Goal: Book appointment/travel/reservation

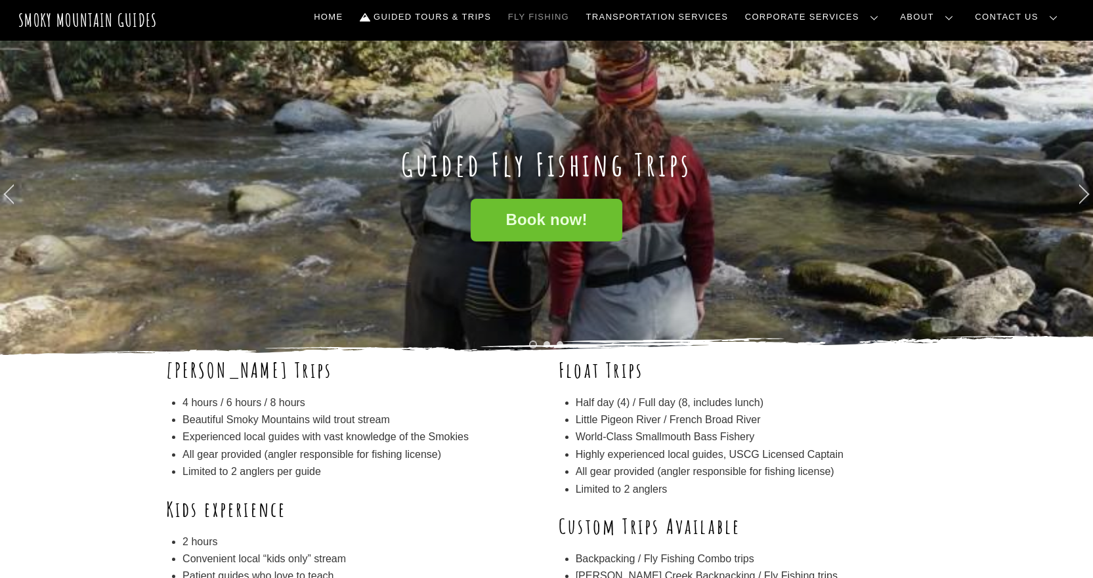
click at [533, 215] on span "Book now!" at bounding box center [545, 220] width 81 height 14
click at [558, 227] on span "Book now!" at bounding box center [545, 220] width 81 height 14
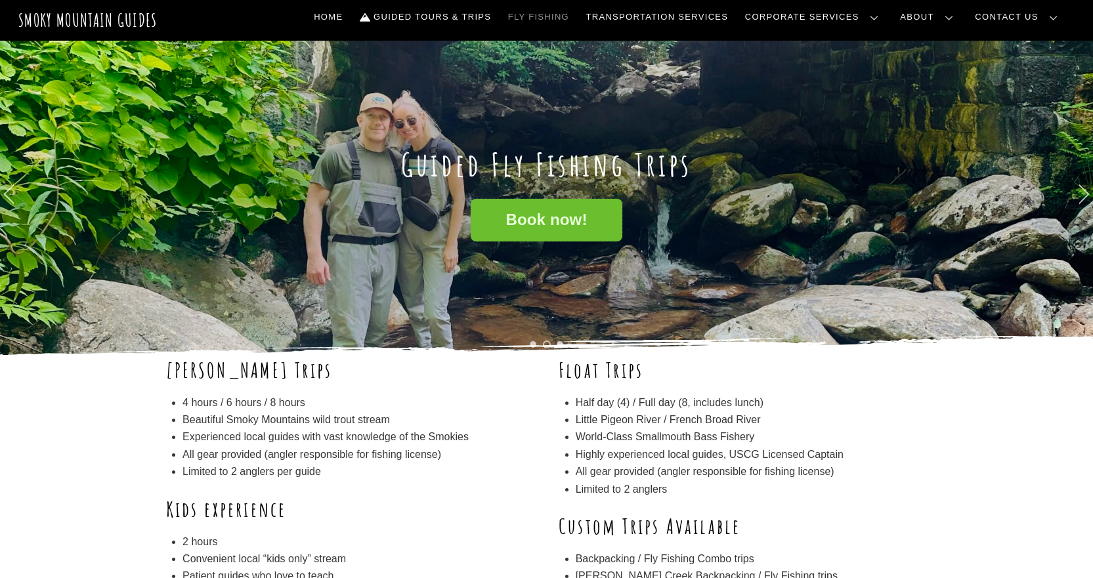
click at [534, 223] on span "Book now!" at bounding box center [545, 220] width 81 height 14
